Goal: Task Accomplishment & Management: Manage account settings

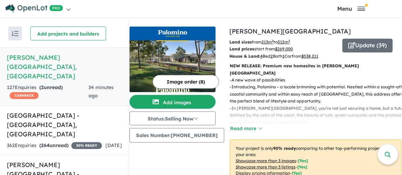
scroll to position [278, 0]
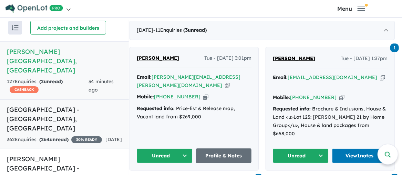
click at [52, 105] on h5 "[GEOGRAPHIC_DATA] - [GEOGRAPHIC_DATA] , [GEOGRAPHIC_DATA]" at bounding box center [64, 119] width 115 height 28
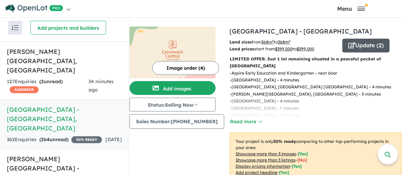
click at [363, 44] on button "Update ( 2 )" at bounding box center [366, 46] width 47 height 14
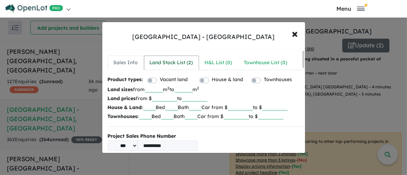
click at [166, 61] on div "Land Stock List ( 2 )" at bounding box center [171, 63] width 43 height 8
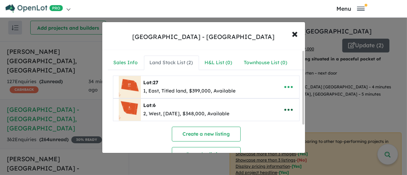
click at [287, 110] on icon "button" at bounding box center [289, 109] width 10 height 10
click at [274, 79] on link "Remove" at bounding box center [273, 78] width 51 height 16
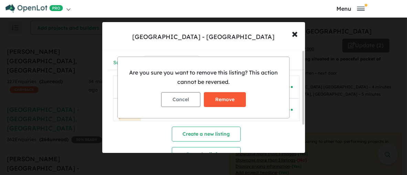
click at [225, 101] on button "Remove" at bounding box center [225, 99] width 42 height 15
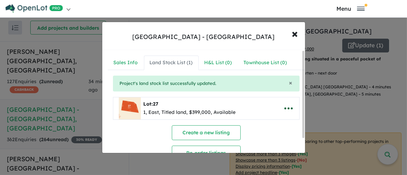
click at [286, 108] on icon "button" at bounding box center [288, 108] width 8 height 2
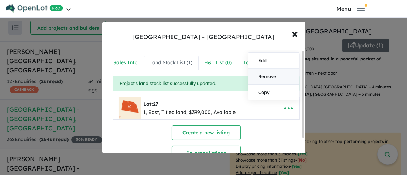
click at [275, 75] on link "Remove" at bounding box center [273, 77] width 51 height 16
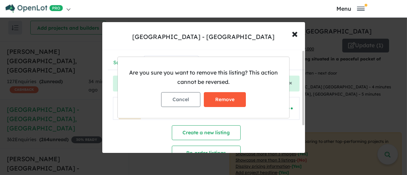
click at [230, 102] on button "Remove" at bounding box center [225, 99] width 42 height 15
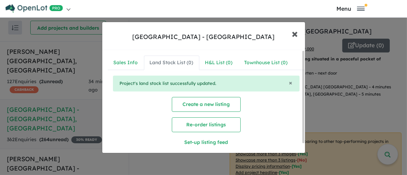
click at [294, 30] on span "×" at bounding box center [295, 33] width 6 height 15
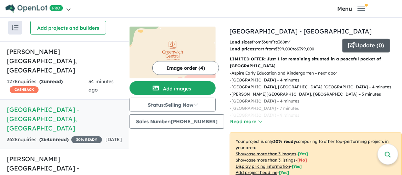
click at [363, 43] on button "Update ( 0 )" at bounding box center [367, 46] width 48 height 14
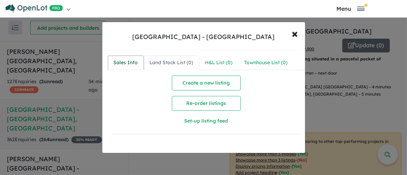
click at [126, 62] on div "Sales Info" at bounding box center [126, 63] width 24 height 8
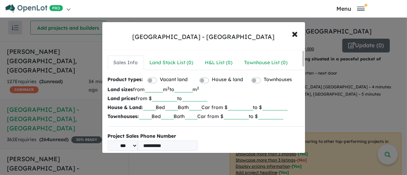
click at [212, 79] on label "House & land" at bounding box center [227, 79] width 31 height 8
click at [160, 80] on label "Vacant land" at bounding box center [174, 79] width 28 height 8
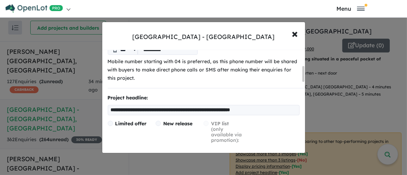
scroll to position [103, 0]
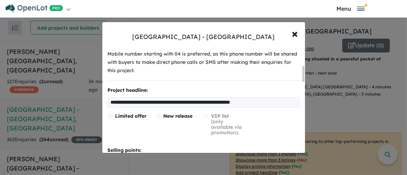
drag, startPoint x: 286, startPoint y: 110, endPoint x: 108, endPoint y: 113, distance: 178.2
click at [108, 108] on input "**********" at bounding box center [204, 102] width 192 height 10
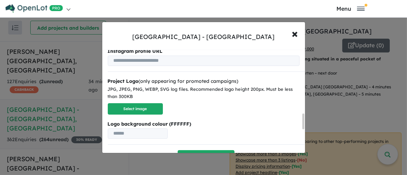
scroll to position [578, 0]
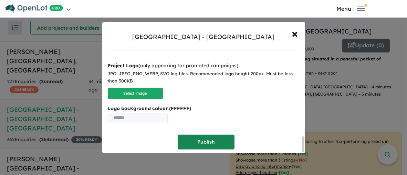
type input "********"
click at [209, 139] on button "Publish" at bounding box center [206, 141] width 57 height 15
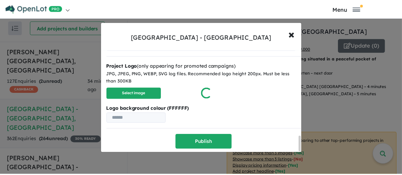
scroll to position [0, 0]
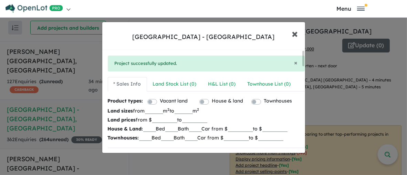
click at [298, 34] on span "×" at bounding box center [295, 33] width 6 height 15
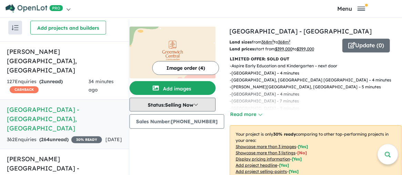
click at [201, 105] on button "Status: Selling Now" at bounding box center [173, 105] width 86 height 14
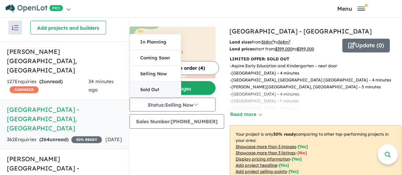
click at [159, 90] on button "Sold Out" at bounding box center [155, 90] width 51 height 16
